Goal: Task Accomplishment & Management: Use online tool/utility

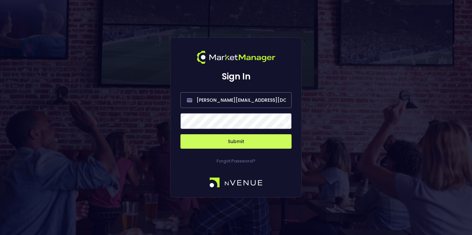
click at [237, 141] on button "Submit" at bounding box center [235, 141] width 111 height 14
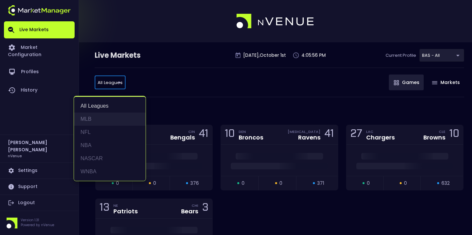
click at [111, 117] on li "MLB" at bounding box center [110, 119] width 72 height 13
type input "MLB"
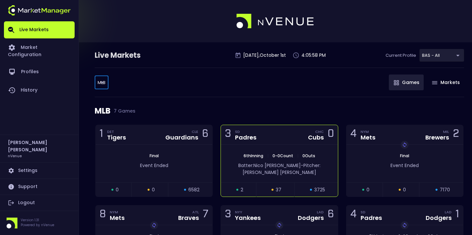
click at [275, 140] on div "3 SD Padres CHC Cubs 0" at bounding box center [279, 135] width 117 height 20
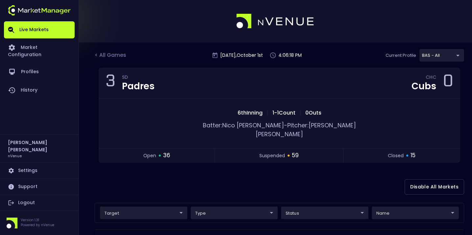
scroll to position [75, 0]
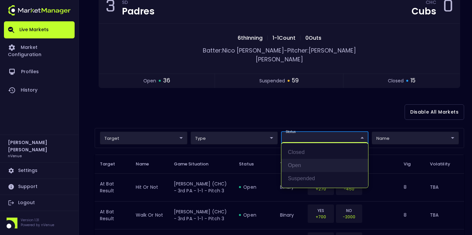
click at [314, 163] on li "open" at bounding box center [324, 165] width 87 height 13
type input "open"
click at [277, 108] on div at bounding box center [236, 117] width 472 height 235
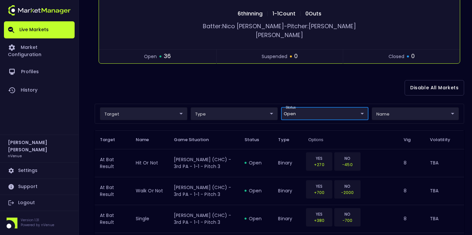
scroll to position [62, 0]
